Goal: Navigation & Orientation: Understand site structure

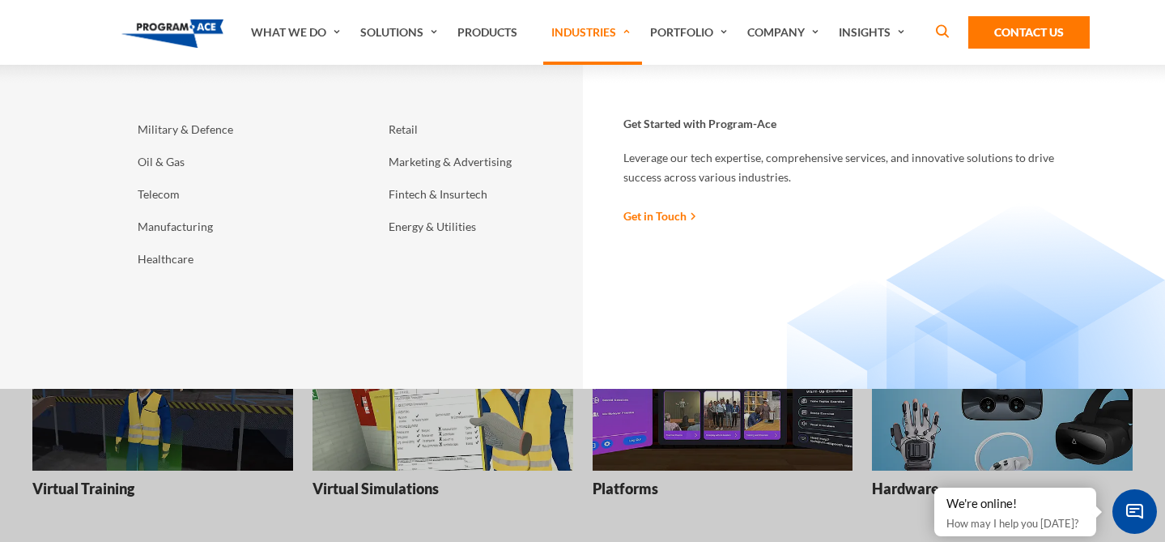
click at [584, 35] on link "Industries" at bounding box center [592, 32] width 99 height 65
click at [584, 32] on link "Industries" at bounding box center [592, 32] width 99 height 65
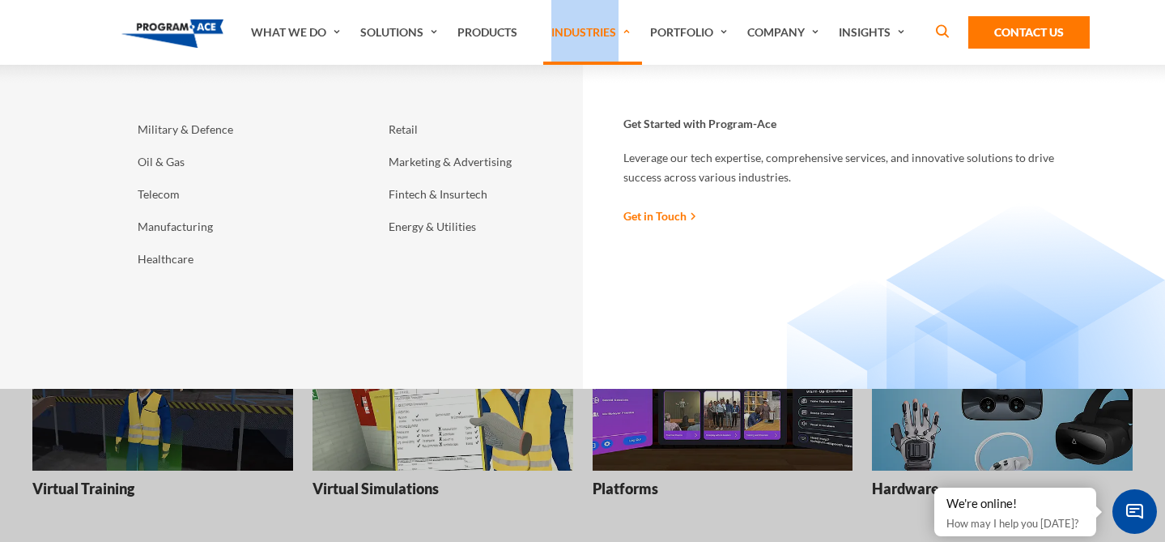
click at [608, 152] on div "Get Started with Program-Ace Leverage our tech expertise, comprehensive service…" at bounding box center [834, 227] width 502 height 324
click at [585, 32] on link "Industries" at bounding box center [592, 32] width 99 height 65
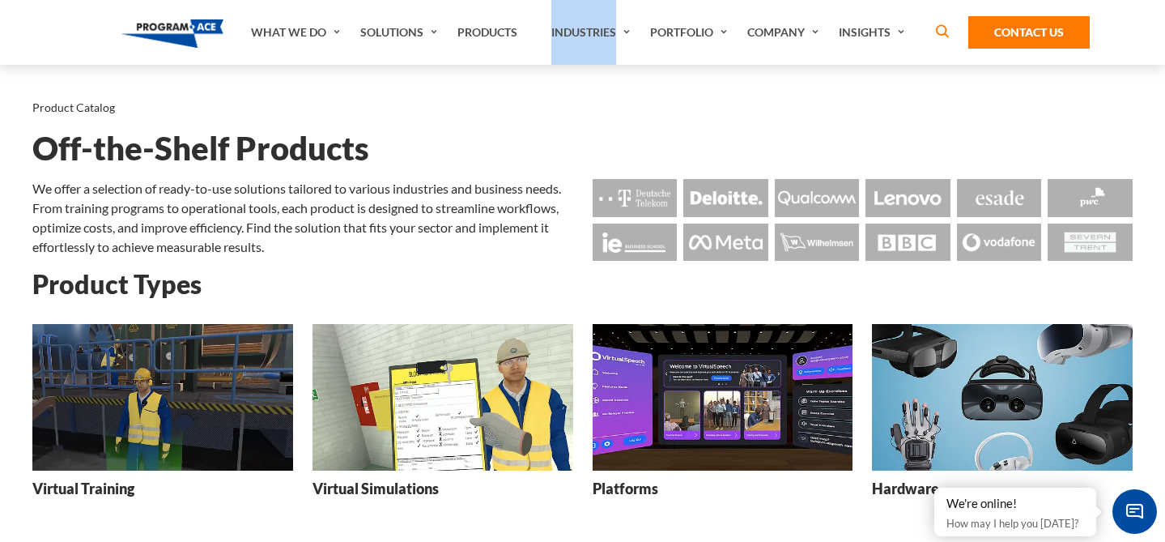
click at [188, 32] on img at bounding box center [172, 33] width 103 height 28
